Goal: Task Accomplishment & Management: Use online tool/utility

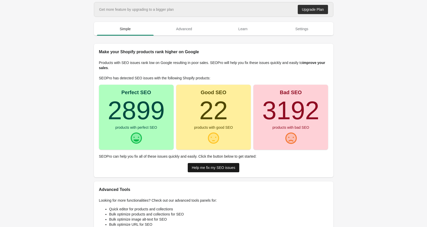
click at [199, 168] on div "Help me fix my SEO issues" at bounding box center [214, 168] width 44 height 4
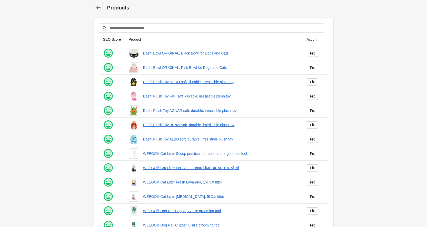
scroll to position [56, 0]
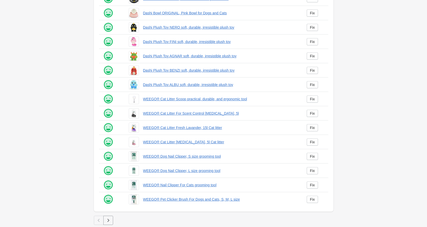
click at [110, 217] on button "button" at bounding box center [108, 220] width 10 height 9
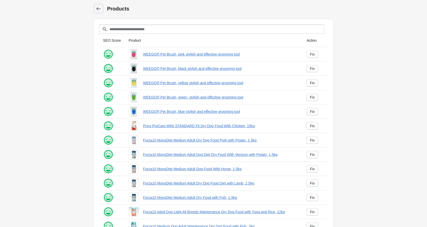
scroll to position [56, 0]
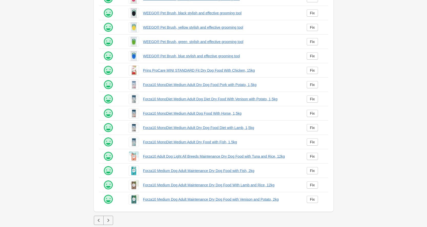
click at [108, 223] on icon "button" at bounding box center [108, 220] width 5 height 5
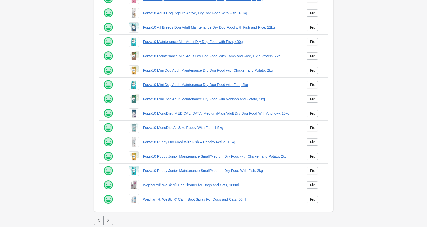
scroll to position [56, 0]
click at [108, 223] on icon "button" at bounding box center [108, 220] width 5 height 5
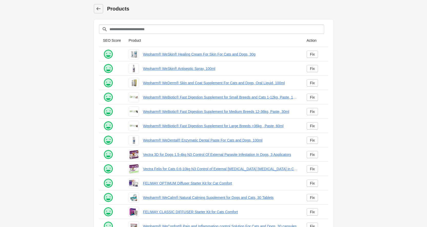
scroll to position [56, 0]
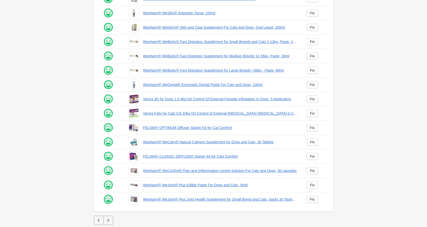
click at [107, 223] on icon "button" at bounding box center [108, 220] width 5 height 5
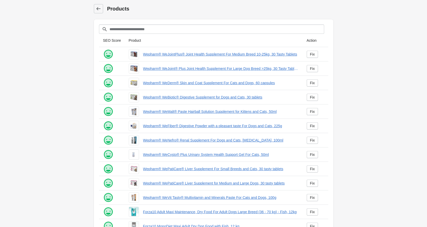
scroll to position [56, 0]
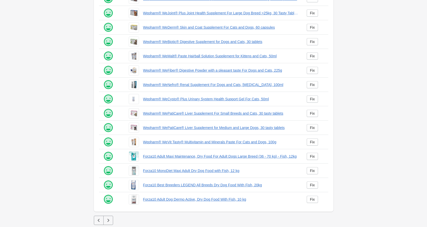
click at [106, 221] on icon "button" at bounding box center [108, 220] width 5 height 5
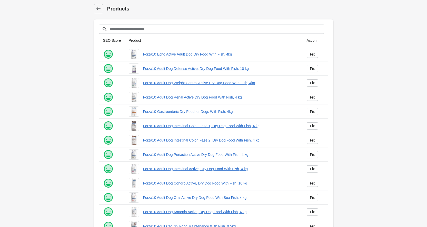
scroll to position [56, 0]
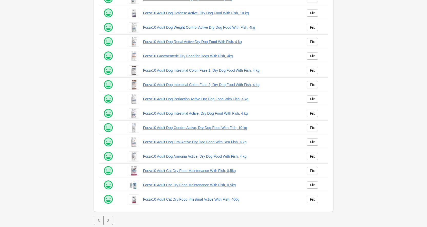
click at [106, 222] on icon "button" at bounding box center [108, 220] width 5 height 5
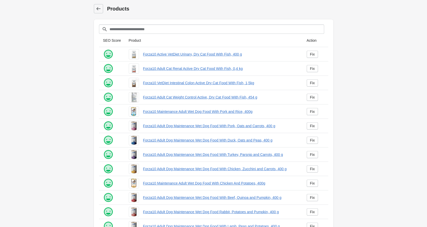
scroll to position [56, 0]
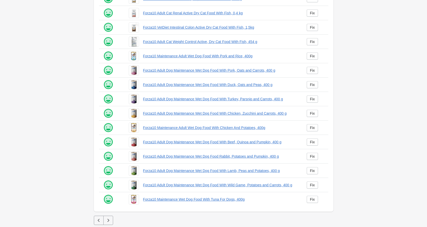
click at [105, 222] on button "button" at bounding box center [108, 220] width 10 height 9
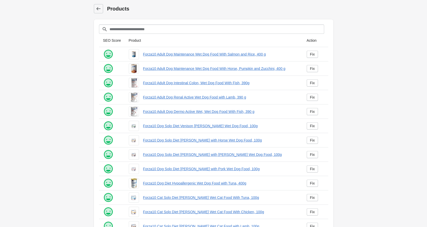
scroll to position [56, 0]
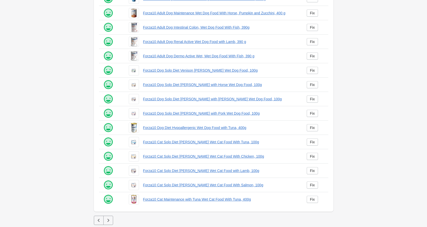
click at [105, 222] on button "button" at bounding box center [108, 220] width 10 height 9
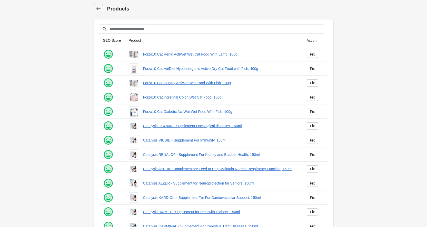
scroll to position [56, 0]
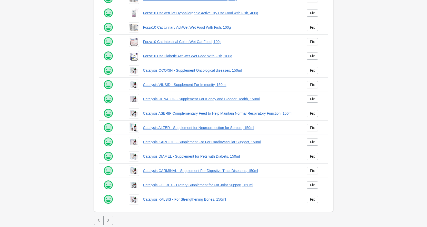
click at [107, 223] on icon "button" at bounding box center [108, 220] width 5 height 5
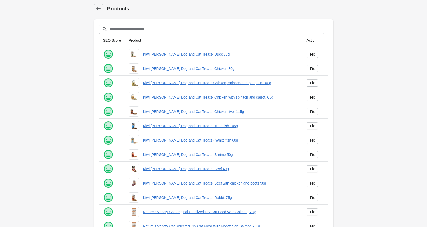
scroll to position [56, 0]
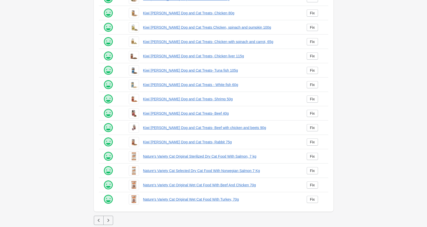
click at [107, 222] on icon "button" at bounding box center [108, 220] width 5 height 5
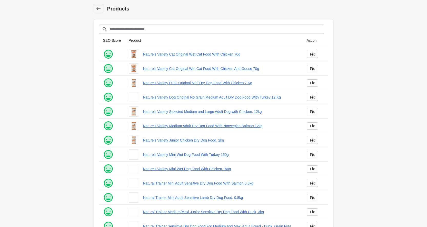
scroll to position [56, 0]
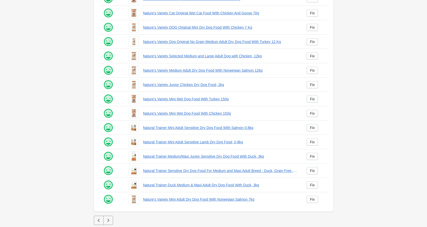
click at [107, 222] on icon "button" at bounding box center [108, 220] width 5 height 5
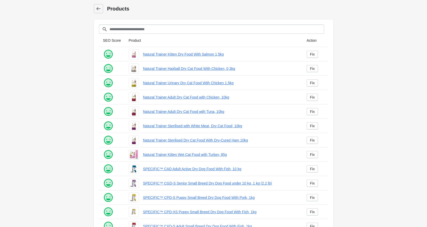
scroll to position [56, 0]
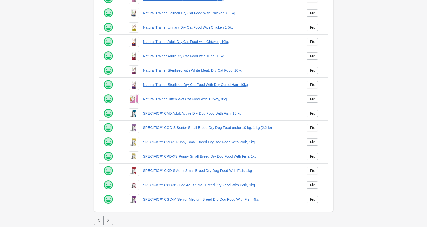
click at [107, 221] on icon "button" at bounding box center [108, 220] width 5 height 5
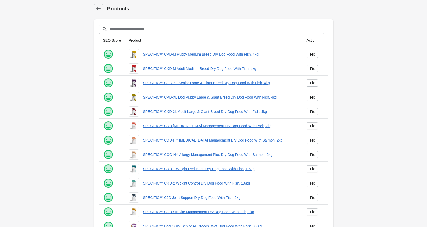
scroll to position [56, 0]
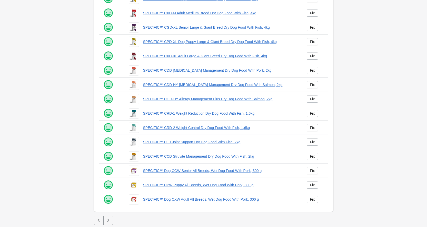
click at [108, 223] on icon "button" at bounding box center [108, 220] width 5 height 5
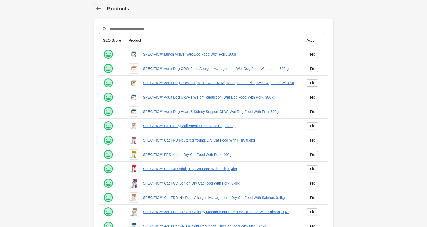
scroll to position [56, 0]
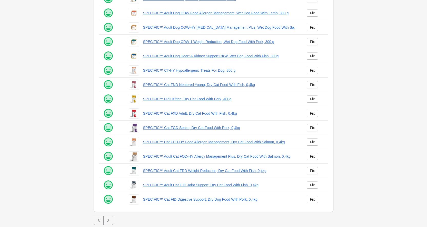
click at [108, 223] on icon "button" at bounding box center [108, 220] width 5 height 5
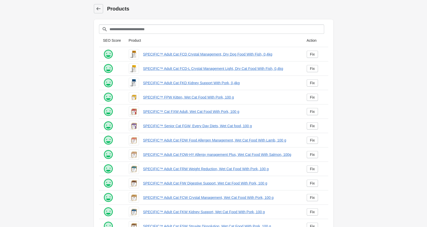
scroll to position [56, 0]
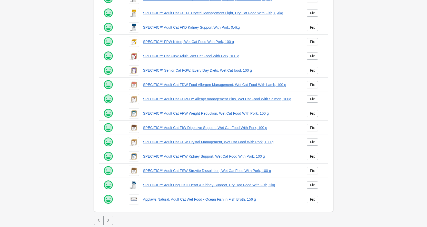
click at [108, 223] on icon "button" at bounding box center [108, 220] width 5 height 5
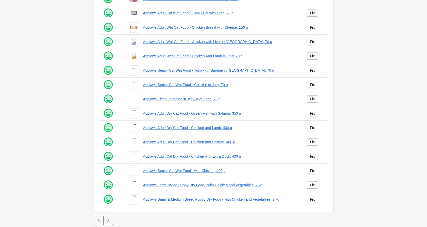
click at [108, 222] on icon "button" at bounding box center [108, 220] width 5 height 5
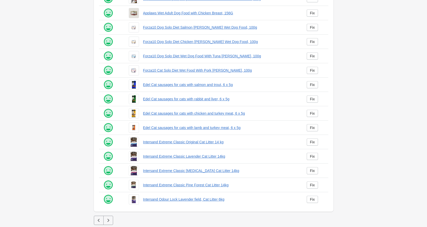
click at [108, 224] on button "button" at bounding box center [108, 220] width 10 height 9
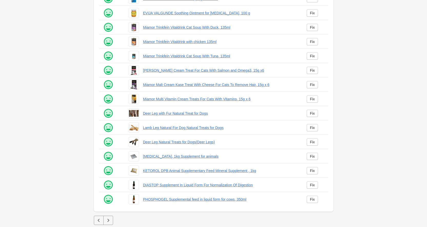
click at [108, 224] on button "button" at bounding box center [108, 220] width 10 height 9
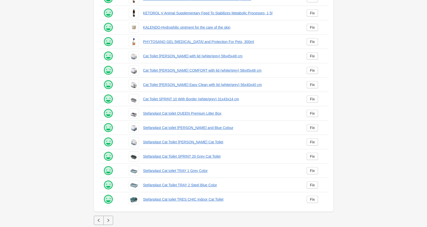
click at [108, 224] on button "button" at bounding box center [108, 220] width 10 height 9
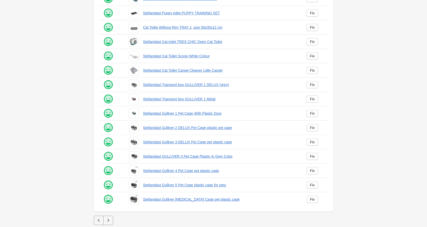
click at [107, 225] on button "button" at bounding box center [108, 220] width 10 height 9
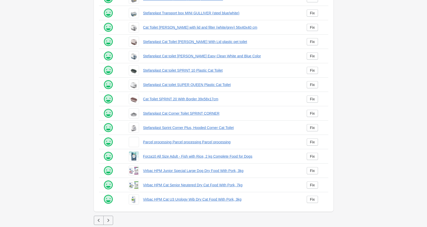
click at [107, 225] on button "button" at bounding box center [108, 220] width 10 height 9
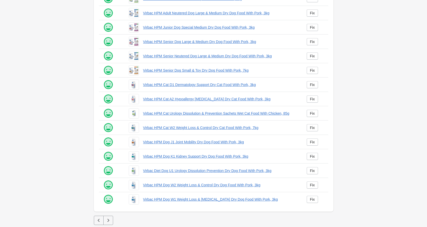
click at [110, 221] on icon "button" at bounding box center [108, 220] width 5 height 5
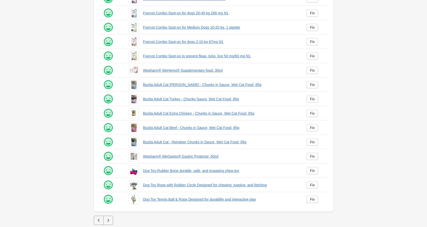
click at [109, 220] on icon "button" at bounding box center [108, 220] width 5 height 5
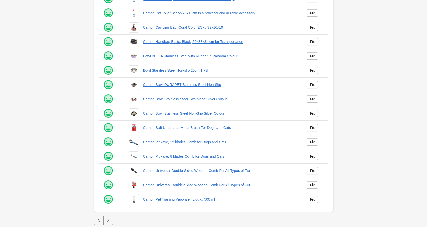
click at [109, 219] on icon "button" at bounding box center [108, 220] width 5 height 5
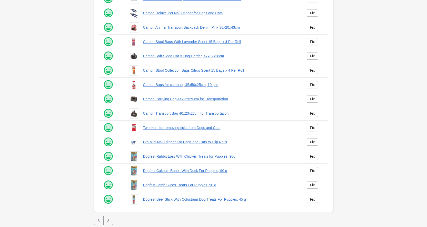
click at [108, 219] on icon "button" at bounding box center [108, 220] width 5 height 5
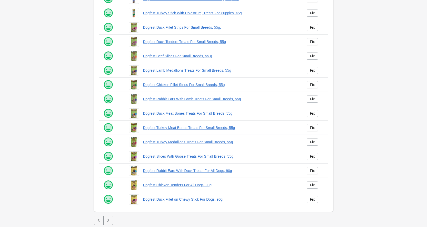
click at [108, 219] on icon "button" at bounding box center [108, 220] width 5 height 5
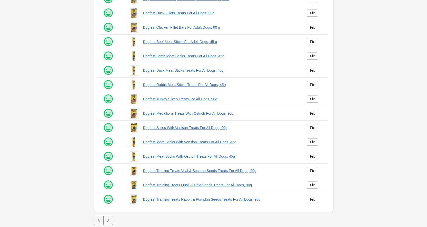
click at [108, 220] on icon "button" at bounding box center [108, 220] width 5 height 5
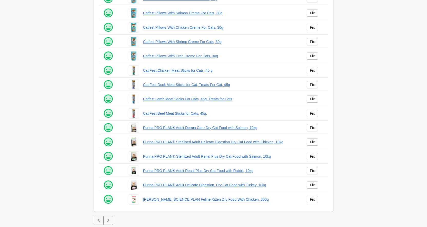
click at [108, 220] on icon "button" at bounding box center [108, 220] width 5 height 5
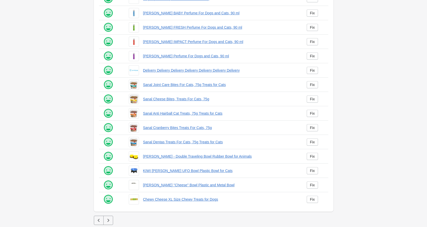
click at [107, 220] on icon "button" at bounding box center [108, 220] width 5 height 5
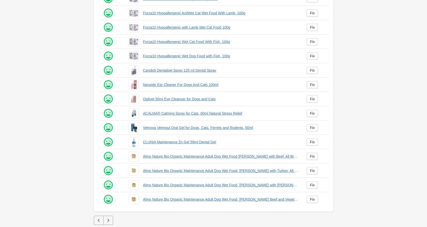
click at [107, 220] on icon "button" at bounding box center [108, 220] width 5 height 5
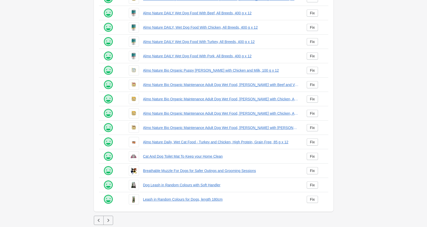
click at [107, 220] on icon "button" at bounding box center [108, 220] width 5 height 5
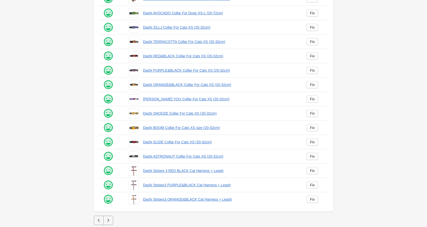
click at [106, 220] on icon "button" at bounding box center [108, 220] width 5 height 5
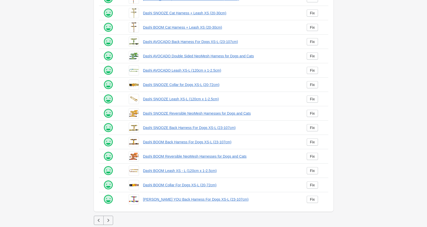
click at [106, 220] on icon "button" at bounding box center [108, 220] width 5 height 5
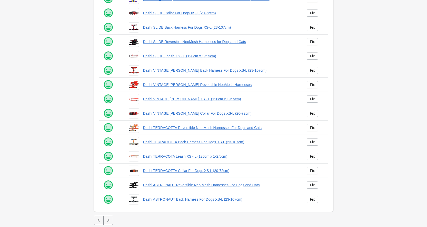
click at [106, 220] on icon "button" at bounding box center [108, 220] width 5 height 5
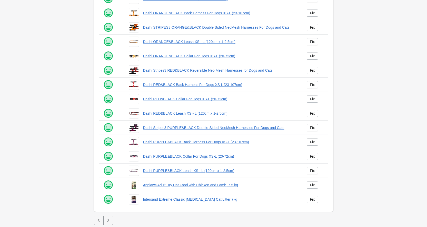
click at [106, 220] on icon "button" at bounding box center [108, 220] width 5 height 5
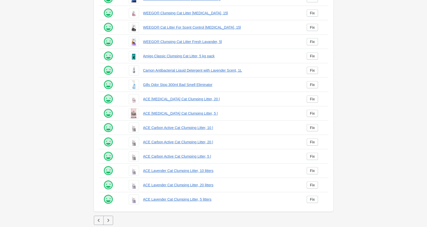
click at [105, 220] on button "button" at bounding box center [108, 220] width 10 height 9
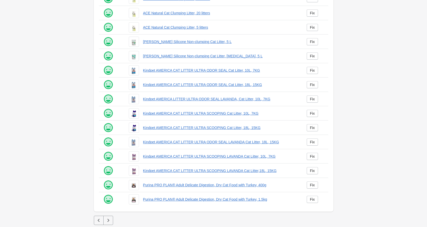
click at [108, 222] on icon "button" at bounding box center [108, 220] width 2 height 3
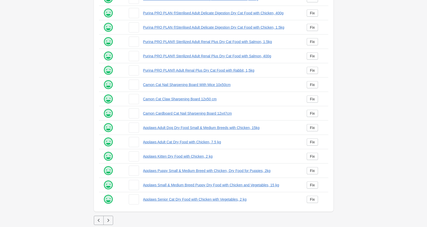
click at [108, 222] on icon "button" at bounding box center [108, 220] width 2 height 3
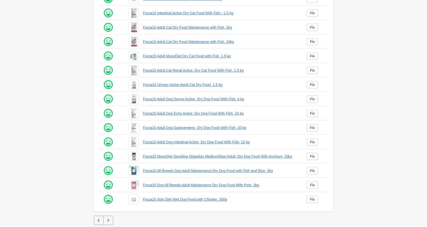
click at [108, 222] on icon "button" at bounding box center [108, 220] width 2 height 3
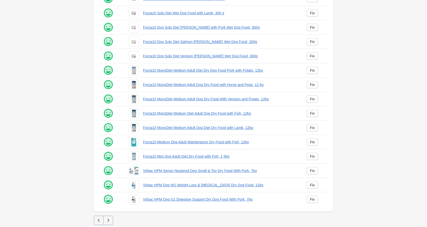
click at [108, 222] on icon "button" at bounding box center [108, 220] width 2 height 3
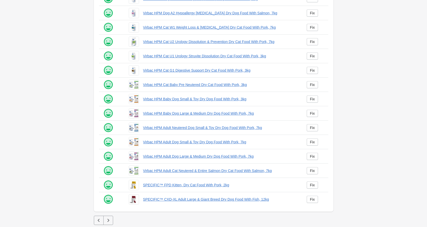
click at [108, 222] on icon "button" at bounding box center [108, 220] width 2 height 3
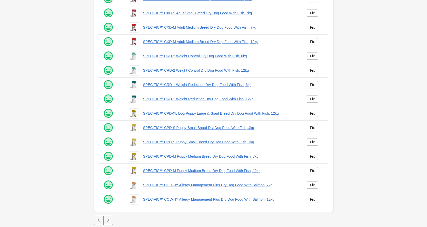
click at [108, 222] on icon "button" at bounding box center [108, 220] width 2 height 3
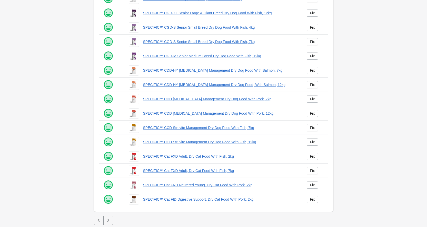
click at [108, 222] on icon "button" at bounding box center [108, 220] width 2 height 3
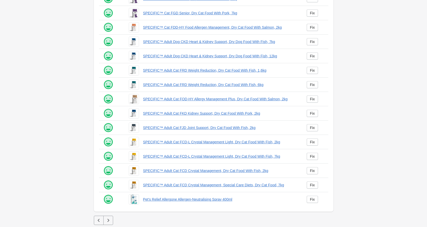
click at [108, 222] on icon "button" at bounding box center [108, 220] width 2 height 3
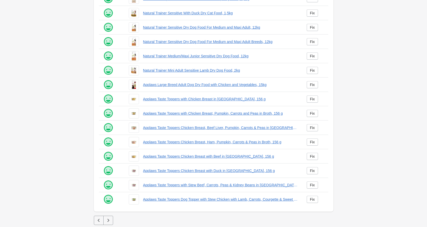
click at [108, 221] on icon "button" at bounding box center [108, 220] width 5 height 5
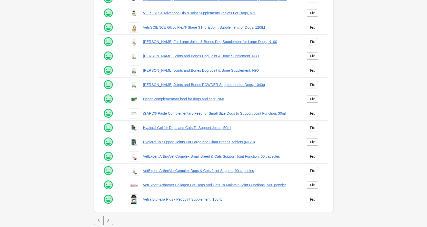
click at [108, 221] on icon "button" at bounding box center [108, 220] width 5 height 5
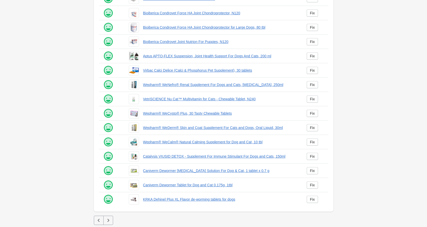
click at [108, 221] on icon "button" at bounding box center [108, 220] width 5 height 5
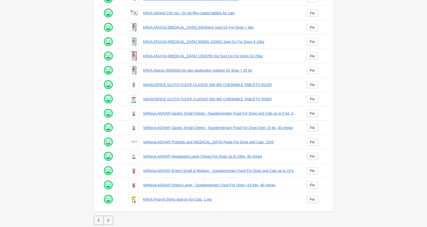
click at [108, 221] on icon "button" at bounding box center [108, 220] width 5 height 5
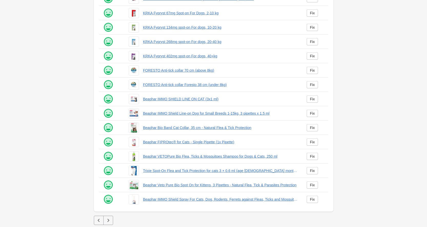
click at [107, 221] on icon "button" at bounding box center [108, 220] width 5 height 5
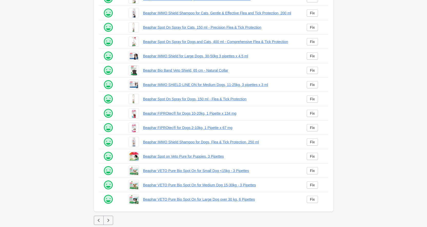
click at [108, 224] on button "button" at bounding box center [108, 220] width 10 height 9
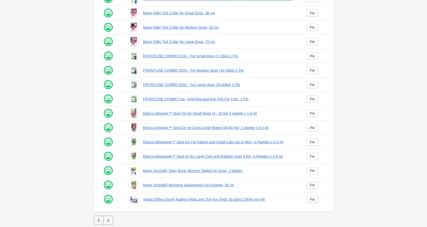
click at [108, 223] on button "button" at bounding box center [108, 220] width 10 height 9
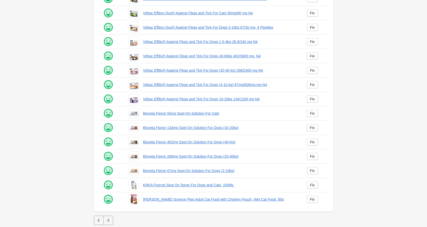
click at [107, 224] on button "button" at bounding box center [108, 220] width 10 height 9
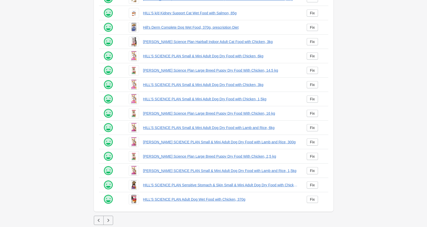
click at [107, 224] on button "button" at bounding box center [108, 220] width 10 height 9
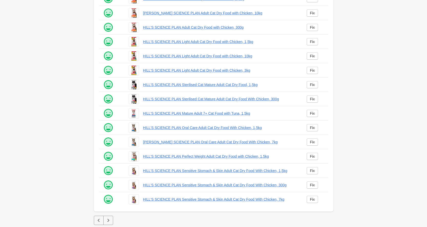
click at [107, 224] on button "button" at bounding box center [108, 220] width 10 height 9
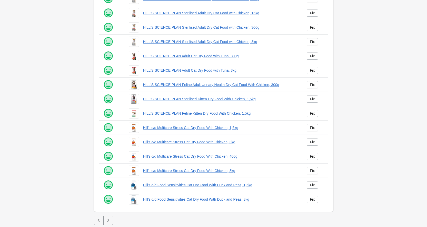
click at [108, 224] on button "button" at bounding box center [108, 220] width 10 height 9
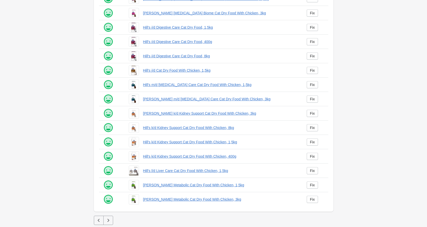
click at [112, 222] on button "button" at bounding box center [108, 220] width 10 height 9
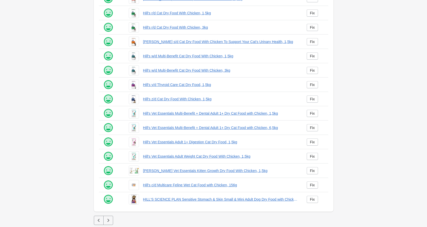
click at [108, 220] on icon "button" at bounding box center [108, 220] width 2 height 3
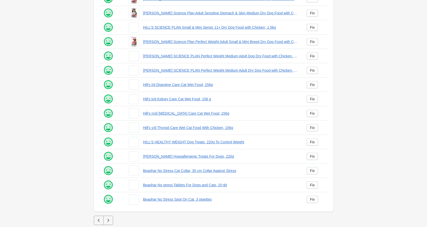
click at [108, 220] on icon "button" at bounding box center [108, 220] width 2 height 3
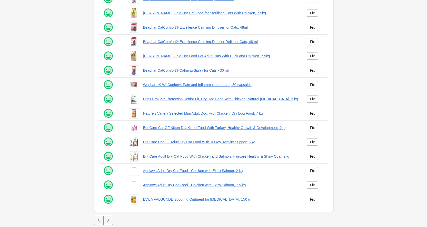
click at [108, 219] on icon "button" at bounding box center [108, 220] width 5 height 5
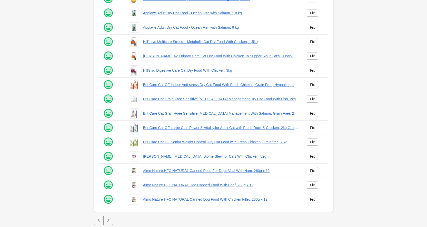
click at [108, 219] on icon "button" at bounding box center [108, 220] width 5 height 5
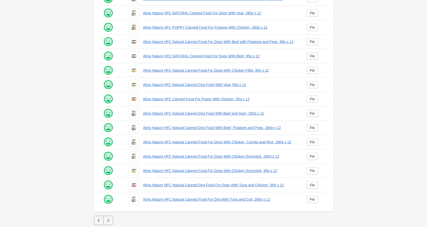
click at [108, 219] on icon "button" at bounding box center [108, 220] width 5 height 5
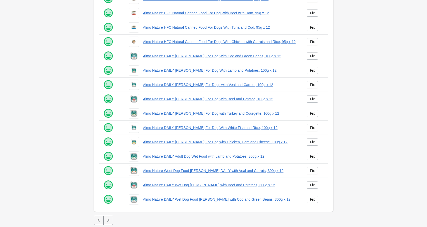
click at [109, 220] on icon "button" at bounding box center [108, 220] width 5 height 5
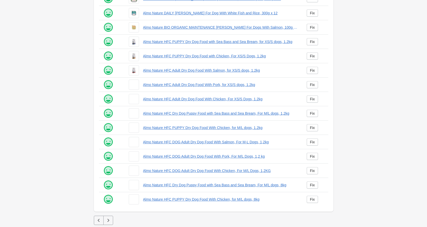
click at [108, 219] on icon "button" at bounding box center [108, 220] width 5 height 5
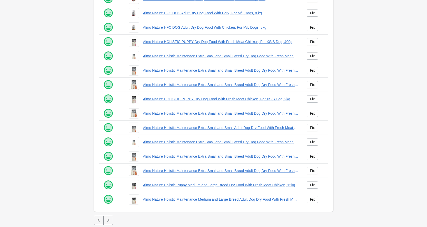
click at [108, 219] on icon "button" at bounding box center [108, 220] width 5 height 5
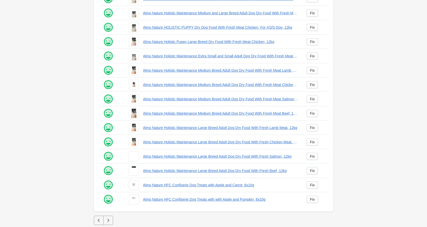
click at [108, 219] on icon "button" at bounding box center [108, 220] width 5 height 5
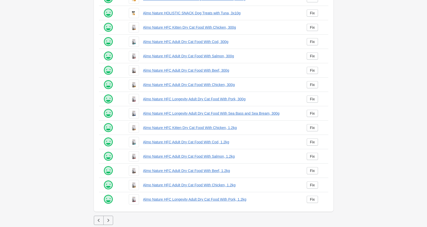
click at [109, 219] on icon "button" at bounding box center [108, 220] width 5 height 5
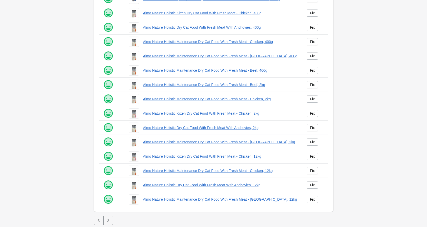
click at [108, 219] on icon "button" at bounding box center [108, 220] width 5 height 5
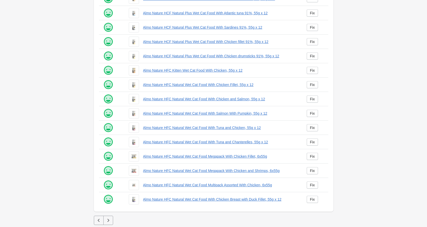
click at [108, 219] on icon "button" at bounding box center [108, 220] width 5 height 5
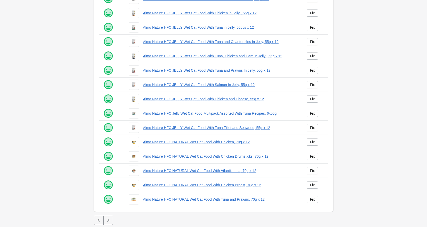
click at [108, 219] on icon "button" at bounding box center [108, 220] width 5 height 5
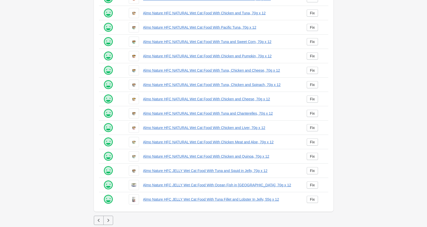
click at [105, 218] on button "button" at bounding box center [108, 220] width 10 height 9
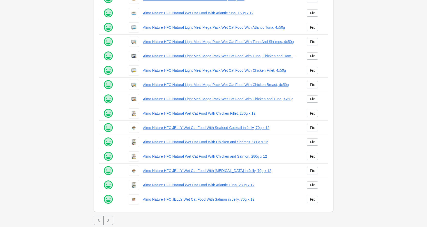
click at [108, 223] on icon "button" at bounding box center [108, 220] width 5 height 5
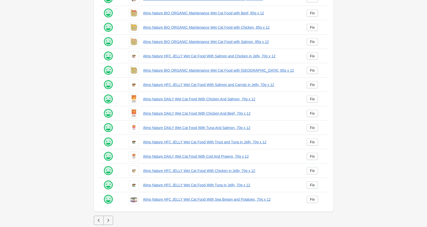
click at [110, 224] on button "button" at bounding box center [108, 220] width 10 height 9
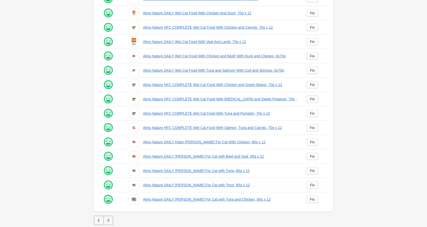
click at [109, 223] on icon "button" at bounding box center [108, 220] width 5 height 5
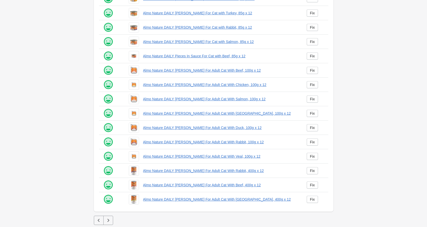
click at [109, 222] on icon "button" at bounding box center [108, 220] width 5 height 5
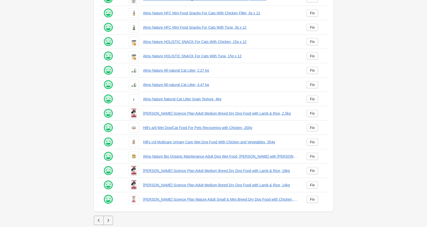
click at [109, 222] on icon "button" at bounding box center [108, 220] width 5 height 5
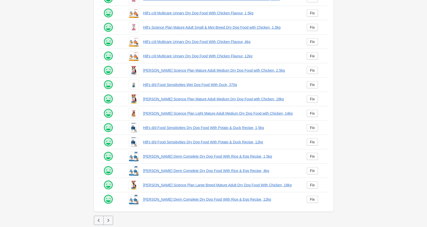
click at [109, 222] on icon "button" at bounding box center [108, 220] width 5 height 5
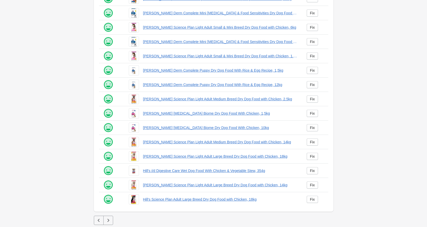
click at [109, 222] on icon "button" at bounding box center [108, 220] width 5 height 5
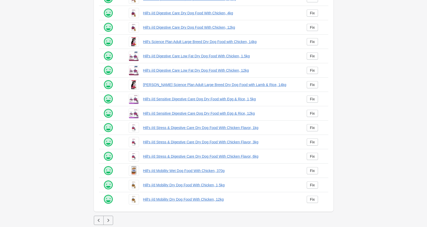
click at [109, 222] on icon "button" at bounding box center [108, 220] width 5 height 5
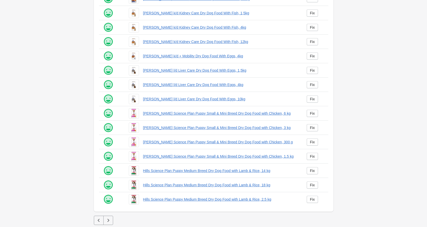
click at [109, 222] on icon "button" at bounding box center [108, 220] width 5 height 5
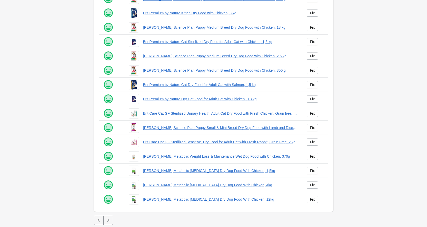
click at [109, 222] on icon "button" at bounding box center [108, 220] width 5 height 5
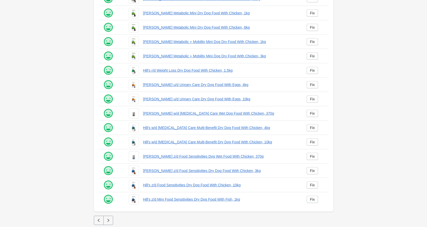
click at [109, 222] on icon "button" at bounding box center [108, 220] width 5 height 5
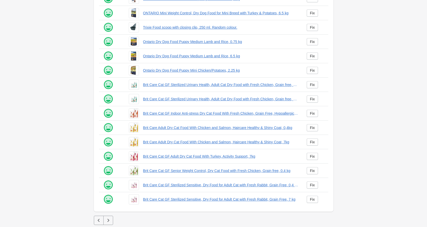
click at [109, 221] on icon "button" at bounding box center [108, 220] width 5 height 5
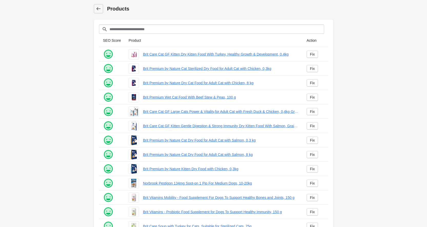
scroll to position [56, 0]
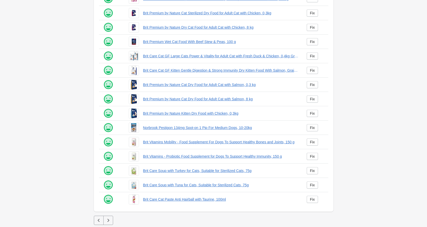
click at [110, 218] on button "button" at bounding box center [108, 220] width 10 height 9
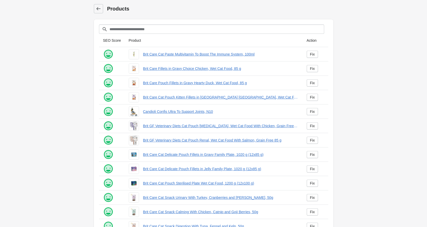
scroll to position [56, 0]
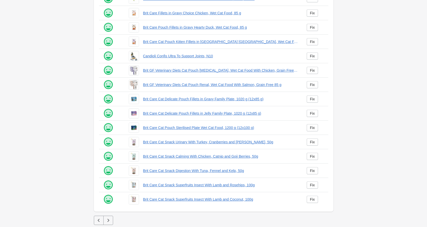
click at [111, 223] on icon "button" at bounding box center [108, 220] width 5 height 5
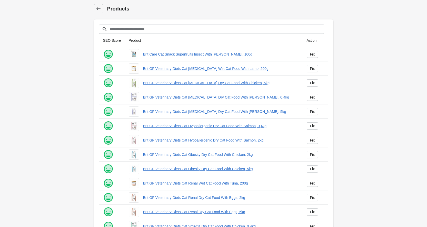
scroll to position [56, 0]
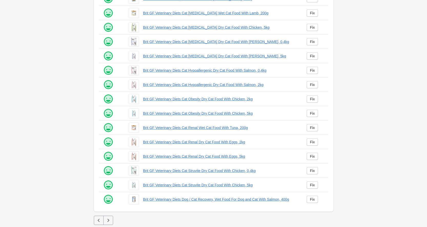
click at [110, 223] on icon "button" at bounding box center [108, 220] width 5 height 5
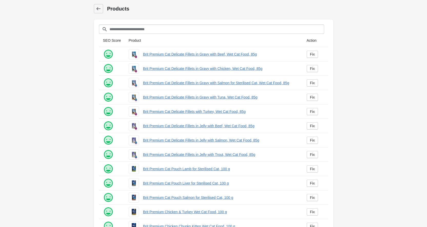
scroll to position [56, 0]
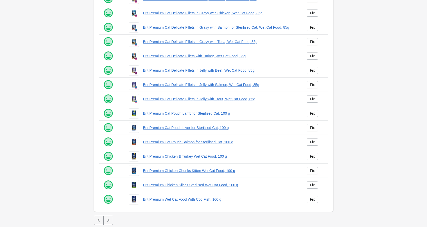
click at [110, 223] on icon "button" at bounding box center [108, 220] width 5 height 5
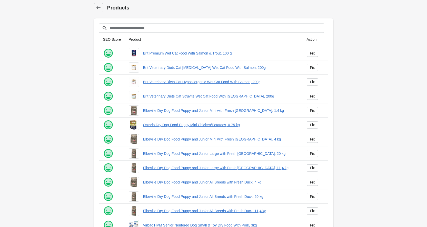
scroll to position [56, 0]
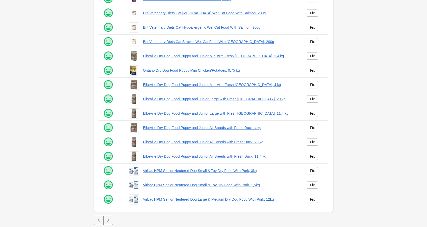
click at [110, 223] on icon "button" at bounding box center [108, 220] width 5 height 5
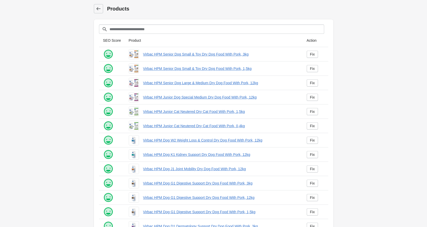
scroll to position [56, 0]
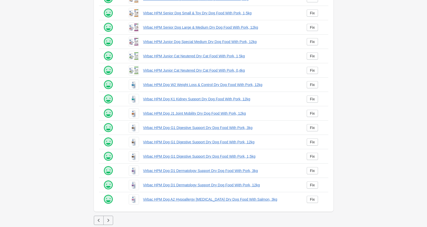
click at [110, 223] on icon "button" at bounding box center [108, 220] width 5 height 5
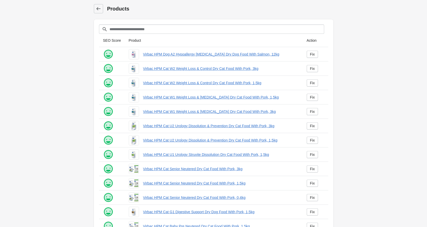
scroll to position [56, 0]
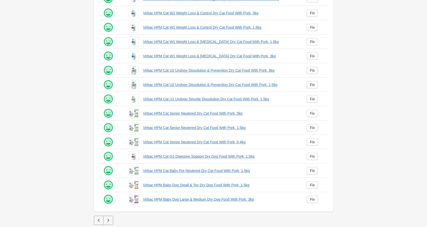
click at [109, 223] on icon "button" at bounding box center [108, 220] width 5 height 5
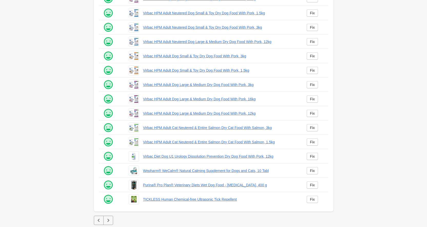
click at [109, 223] on icon "button" at bounding box center [108, 220] width 5 height 5
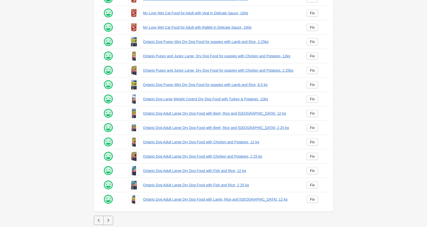
click at [106, 223] on icon "button" at bounding box center [108, 220] width 5 height 5
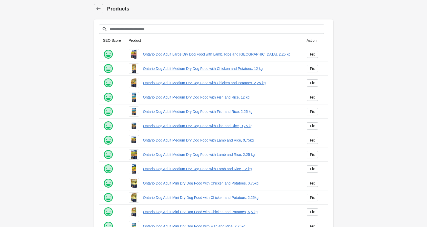
scroll to position [56, 0]
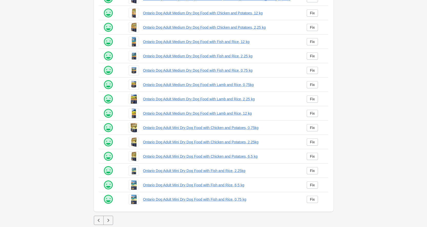
click at [106, 223] on icon "button" at bounding box center [108, 220] width 5 height 5
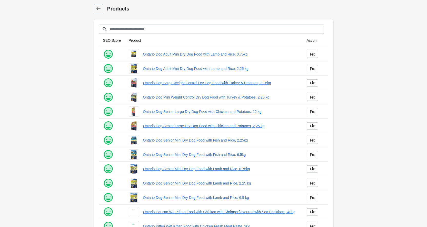
scroll to position [56, 0]
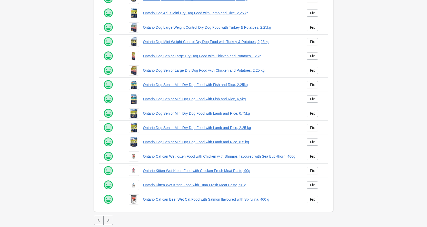
click at [111, 224] on button "button" at bounding box center [108, 220] width 10 height 9
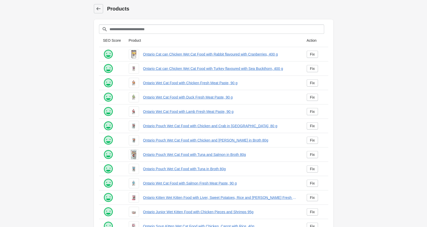
scroll to position [56, 0]
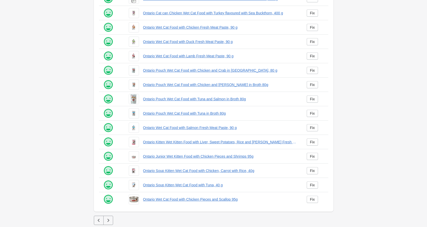
click at [110, 224] on button "button" at bounding box center [108, 220] width 10 height 9
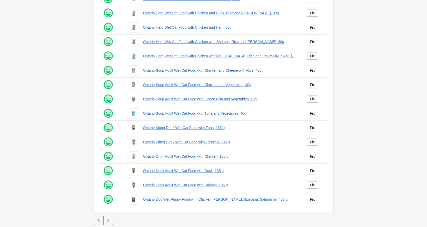
click at [108, 224] on button "button" at bounding box center [108, 220] width 10 height 9
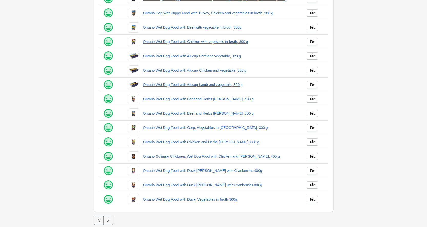
click at [108, 224] on button "button" at bounding box center [108, 220] width 10 height 9
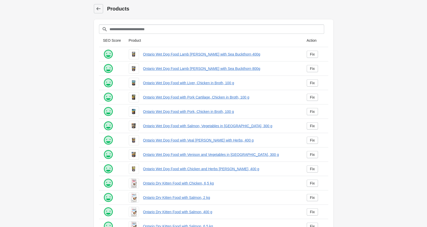
scroll to position [56, 0]
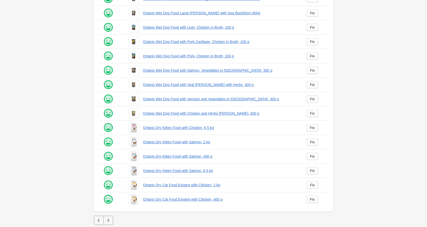
click at [107, 224] on button "button" at bounding box center [108, 220] width 10 height 9
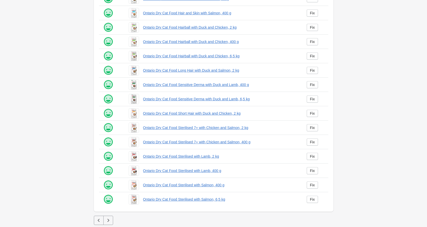
click at [109, 223] on icon "button" at bounding box center [108, 220] width 5 height 5
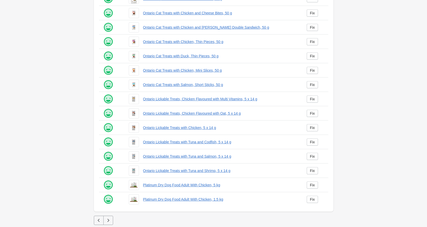
click at [108, 224] on button "button" at bounding box center [108, 220] width 10 height 9
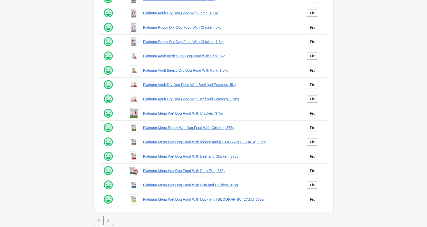
click at [108, 225] on button "button" at bounding box center [108, 220] width 10 height 9
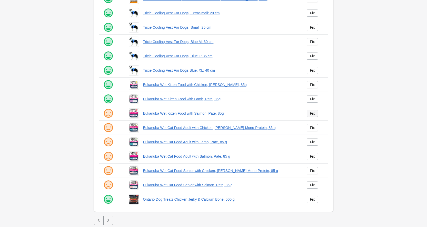
click at [314, 111] on link "Fix" at bounding box center [313, 113] width 12 height 7
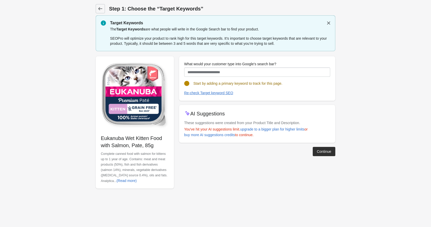
drag, startPoint x: 154, startPoint y: 145, endPoint x: 100, endPoint y: 138, distance: 54.6
click at [100, 138] on div "Eukanuba Wet Kitten Food with Salmon, Pate, 85g Complete canned food with salmo…" at bounding box center [135, 122] width 78 height 133
copy p "Eukanuba Wet Kitten Food with Salmon, Pate, 85g"
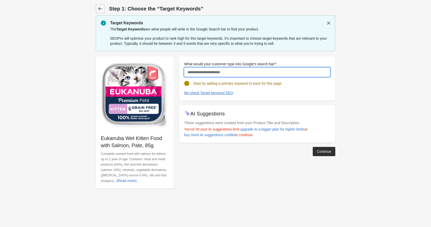
click at [221, 71] on input "What would your customer type into Google's search bar?" at bounding box center [257, 72] width 146 height 9
paste input "**********"
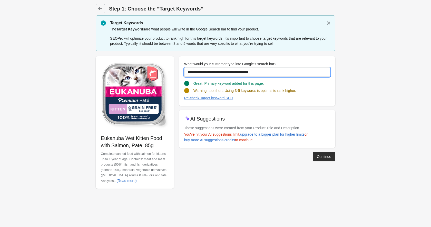
type input "**********"
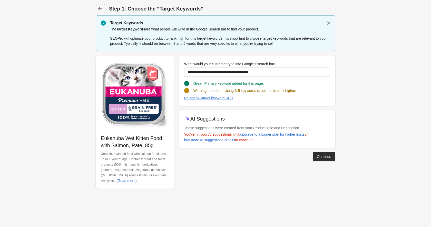
click at [319, 152] on div "Continue" at bounding box center [255, 154] width 160 height 13
click at [324, 160] on button "Continue" at bounding box center [324, 156] width 23 height 9
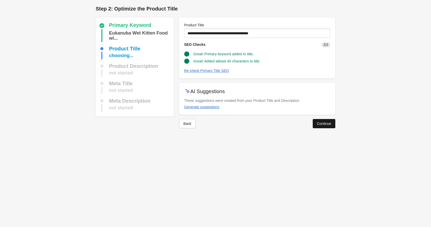
click at [317, 123] on div "Continue" at bounding box center [324, 124] width 14 height 4
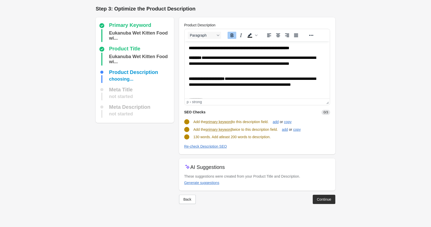
click at [187, 48] on html "**********" at bounding box center [256, 107] width 145 height 132
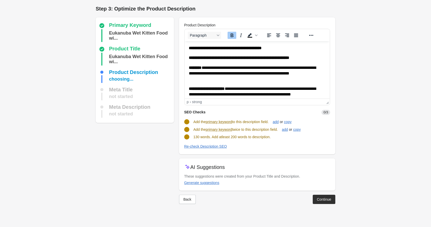
scroll to position [89, 0]
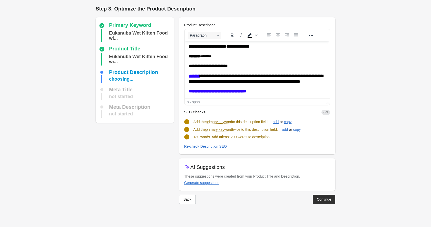
click at [225, 54] on p "********* ********" at bounding box center [256, 57] width 137 height 6
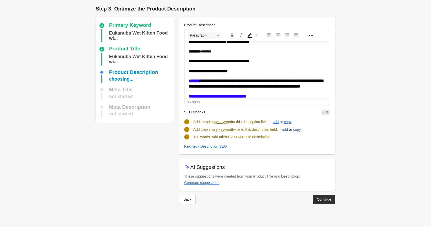
scroll to position [0, 0]
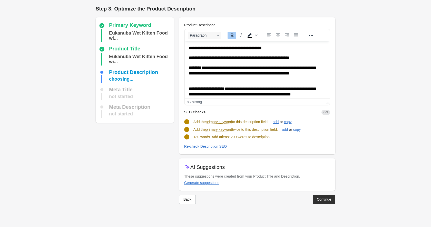
click at [288, 48] on p "**********" at bounding box center [256, 48] width 137 height 6
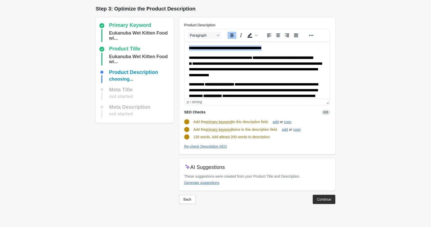
drag, startPoint x: 286, startPoint y: 48, endPoint x: 184, endPoint y: 48, distance: 101.8
click at [184, 48] on html "**********" at bounding box center [256, 186] width 145 height 291
copy strong "**********"
click at [197, 145] on div "Re-check Description SEO" at bounding box center [205, 147] width 43 height 4
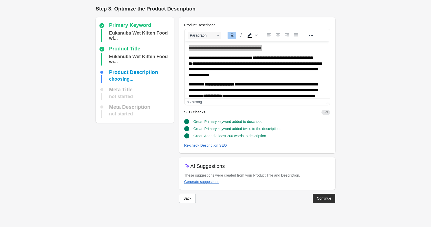
click at [324, 204] on div at bounding box center [215, 207] width 239 height 8
click at [324, 201] on button "Continue" at bounding box center [324, 198] width 23 height 9
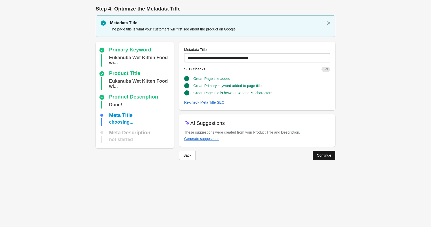
click at [317, 154] on div "Continue" at bounding box center [324, 156] width 14 height 4
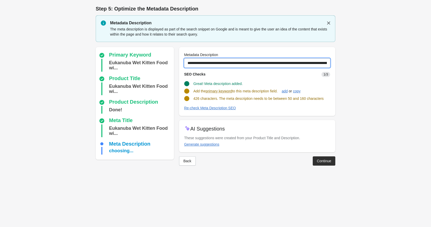
drag, startPoint x: 228, startPoint y: 63, endPoint x: 359, endPoint y: 65, distance: 130.8
click at [359, 65] on form "Step 1: Choose the “Target Keywords” Target Keywords The Target Keywords are wh…" at bounding box center [215, 88] width 431 height 176
paste input "text"
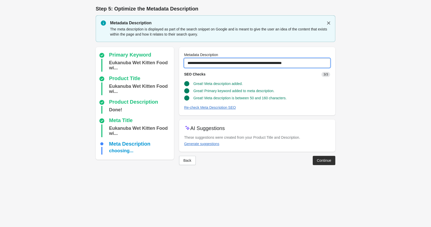
type input "**********"
drag, startPoint x: 339, startPoint y: 161, endPoint x: 337, endPoint y: 161, distance: 2.6
click at [339, 162] on div "Step 5: Optimize the Metadata Description Metadata Description The meta descrip…" at bounding box center [215, 88] width 256 height 176
drag, startPoint x: 331, startPoint y: 160, endPoint x: 330, endPoint y: 163, distance: 2.9
click at [331, 160] on div "Continue" at bounding box center [324, 161] width 14 height 4
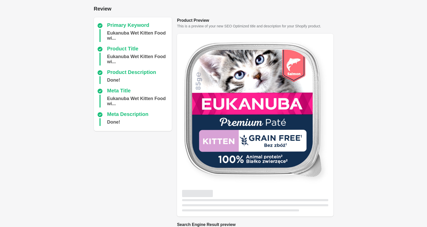
scroll to position [118, 0]
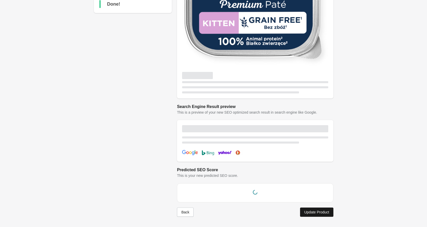
click at [323, 214] on div "Update Product" at bounding box center [316, 213] width 25 height 4
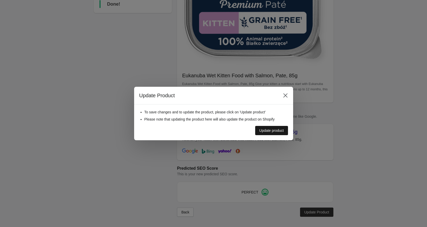
click at [271, 133] on div "To save changes and to update the product, please click on 'Update product' Ple…" at bounding box center [213, 123] width 159 height 36
click at [269, 133] on button "Update product" at bounding box center [271, 130] width 33 height 9
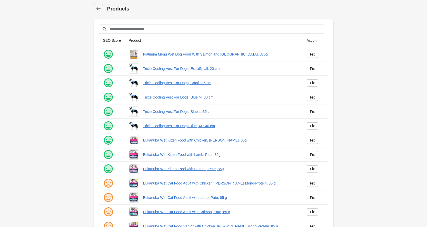
scroll to position [56, 0]
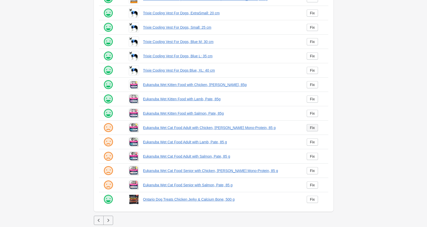
click at [313, 126] on div "Fix" at bounding box center [312, 128] width 5 height 4
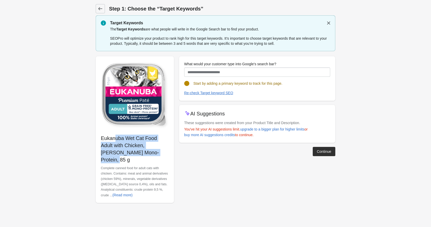
drag, startPoint x: 132, startPoint y: 153, endPoint x: 101, endPoint y: 139, distance: 33.6
click at [101, 139] on p "Eukanuba Wet Cat Food Adult with Chicken, [PERSON_NAME] Mono-Protein, 85 g" at bounding box center [135, 149] width 68 height 29
copy p "Eukanuba Wet Cat Food Adult with Chicken, [PERSON_NAME] Mono-Protein, 85 g"
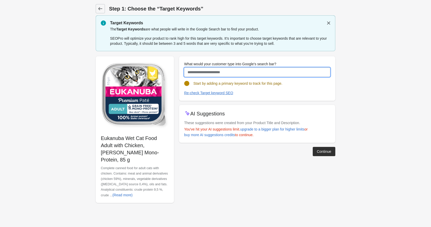
click at [209, 72] on input "What would your customer type into Google's search bar?" at bounding box center [257, 72] width 146 height 9
paste input "**********"
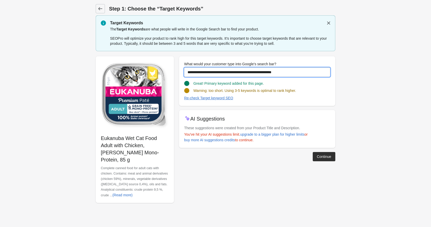
click at [260, 72] on input "**********" at bounding box center [257, 72] width 146 height 9
drag, startPoint x: 275, startPoint y: 72, endPoint x: 292, endPoint y: 73, distance: 17.2
click at [292, 73] on input "**********" at bounding box center [257, 72] width 146 height 9
drag, startPoint x: 311, startPoint y: 73, endPoint x: 172, endPoint y: 68, distance: 138.5
click at [172, 68] on div "**********" at bounding box center [213, 127] width 245 height 151
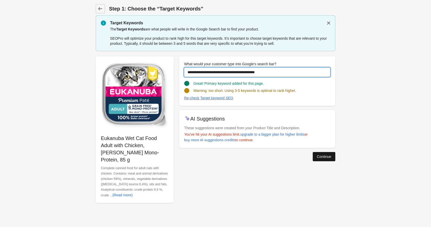
type input "**********"
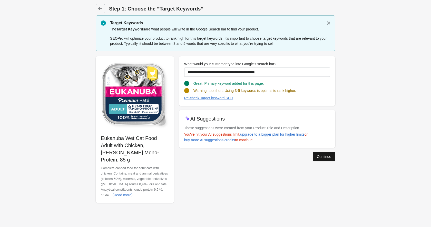
click at [318, 157] on div "Continue" at bounding box center [324, 157] width 14 height 4
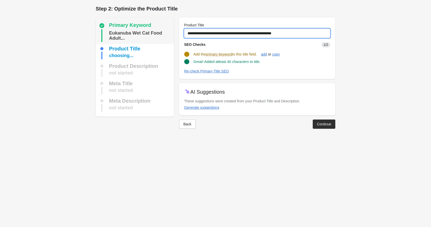
drag, startPoint x: 314, startPoint y: 34, endPoint x: 150, endPoint y: 32, distance: 164.1
click at [150, 32] on div "Primary Keyword Eukanuba Wet Cat Food Adult... Product Title choosing... Produc…" at bounding box center [213, 71] width 245 height 116
paste input "text"
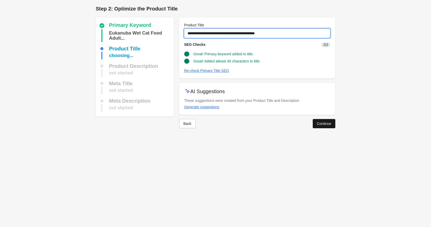
type input "**********"
click at [321, 123] on div "Continue" at bounding box center [324, 124] width 14 height 4
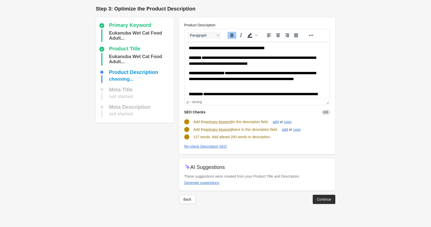
click at [191, 49] on strong "**********" at bounding box center [226, 48] width 76 height 4
click at [184, 47] on html "**********" at bounding box center [256, 109] width 145 height 136
paste body "Rich Text Area. Press ALT-0 for help."
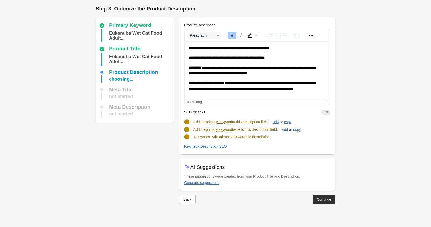
scroll to position [93, 0]
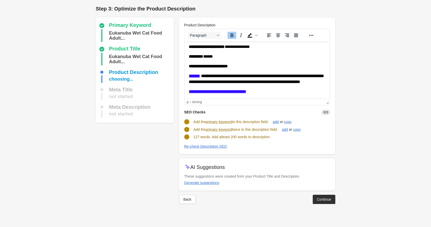
click at [234, 54] on p "********* ******" at bounding box center [254, 57] width 133 height 6
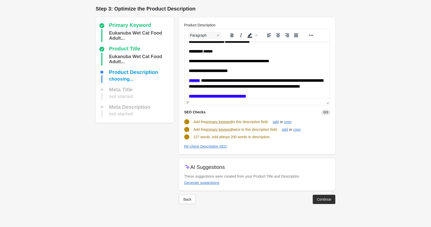
scroll to position [0, 0]
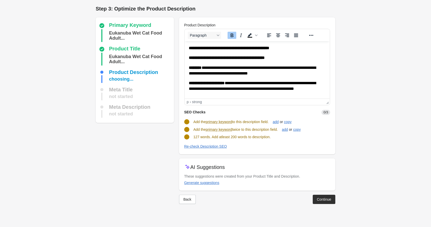
click at [303, 48] on p "**********" at bounding box center [256, 48] width 137 height 6
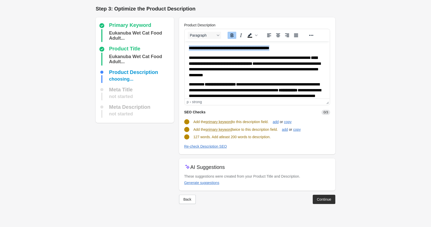
drag, startPoint x: 295, startPoint y: 47, endPoint x: 177, endPoint y: 49, distance: 118.2
click at [184, 49] on html "**********" at bounding box center [256, 182] width 145 height 283
copy strong "**********"
click at [200, 149] on button "Re-check Description SEO" at bounding box center [205, 146] width 47 height 9
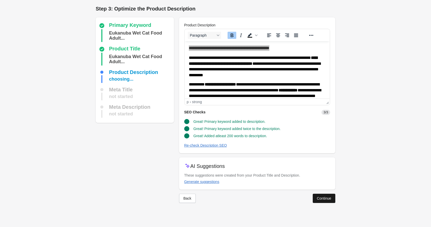
click at [332, 197] on button "Continue" at bounding box center [324, 198] width 23 height 9
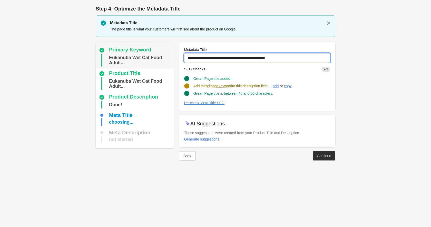
drag, startPoint x: 298, startPoint y: 61, endPoint x: 156, endPoint y: 55, distance: 142.4
click at [156, 55] on div "Primary Keyword Eukanuba Wet Cat Food Adult... Product Title Eukanuba Wet Cat F…" at bounding box center [213, 99] width 245 height 123
paste input "text"
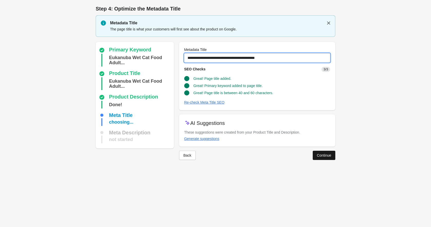
type input "**********"
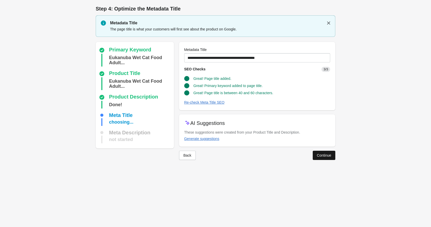
click at [331, 156] on button "Continue" at bounding box center [324, 155] width 23 height 9
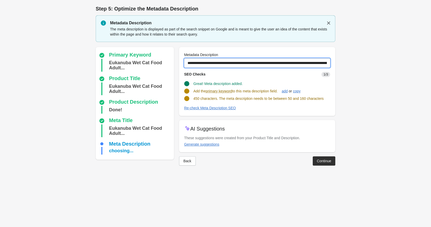
drag, startPoint x: 233, startPoint y: 63, endPoint x: 289, endPoint y: 62, distance: 56.2
click at [289, 62] on input "**********" at bounding box center [257, 62] width 146 height 9
click at [231, 62] on input "**********" at bounding box center [257, 62] width 146 height 9
click at [233, 63] on input "**********" at bounding box center [257, 62] width 146 height 9
drag, startPoint x: 233, startPoint y: 63, endPoint x: 362, endPoint y: 68, distance: 129.1
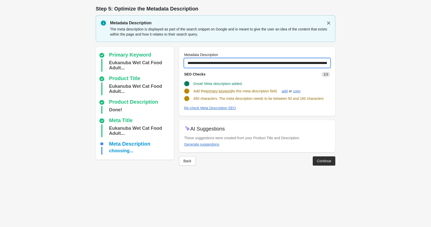
click at [362, 68] on form "Step 1: Choose the “Target Keywords” Target Keywords The Target Keywords are wh…" at bounding box center [215, 88] width 431 height 176
paste input "text"
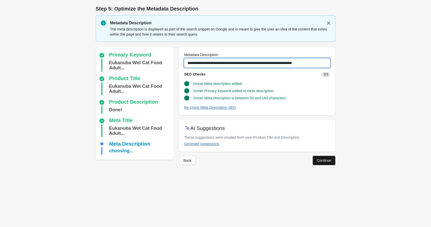
type input "**********"
click at [330, 159] on div "Continue" at bounding box center [324, 161] width 14 height 4
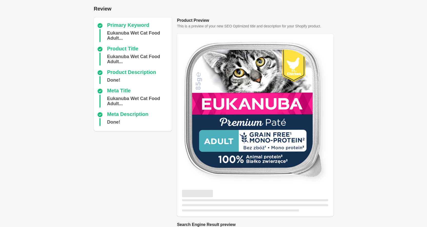
scroll to position [118, 0]
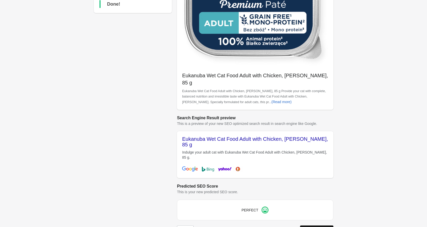
click at [319, 227] on div "Update Product" at bounding box center [316, 230] width 25 height 4
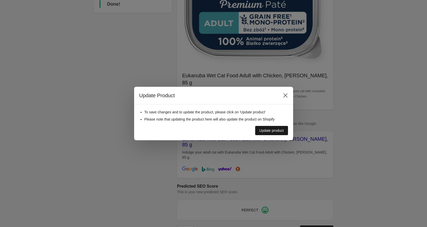
click at [271, 131] on div "Update product" at bounding box center [271, 131] width 25 height 4
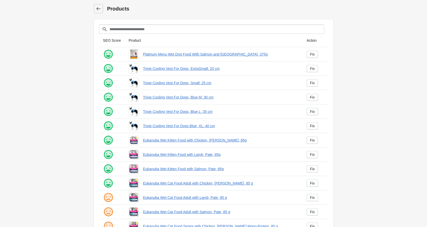
scroll to position [56, 0]
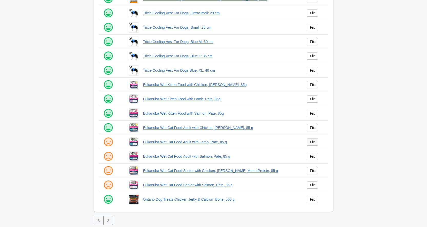
click at [314, 144] on link "Fix" at bounding box center [313, 142] width 12 height 7
